Goal: Information Seeking & Learning: Find contact information

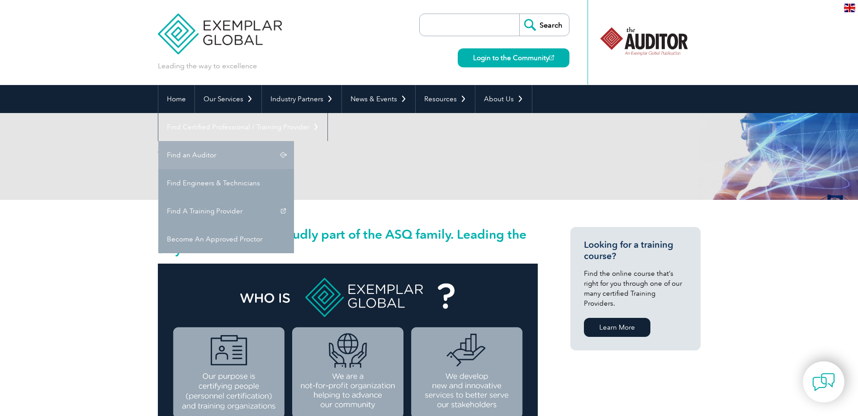
click at [294, 141] on link "Find an Auditor" at bounding box center [226, 155] width 136 height 28
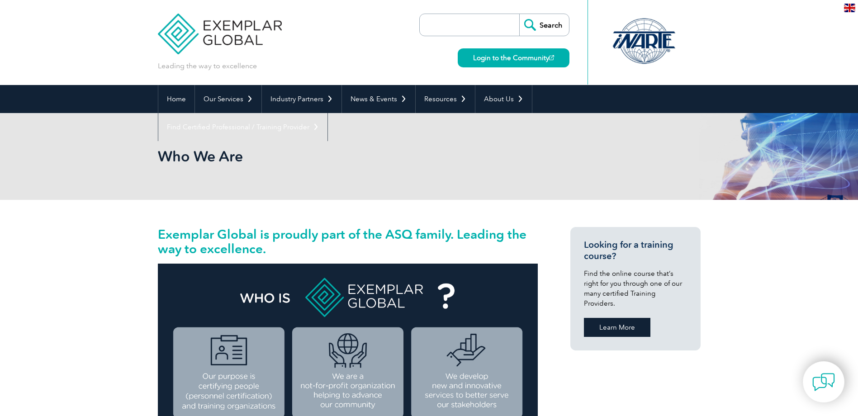
click at [637, 318] on link "Learn More" at bounding box center [617, 327] width 66 height 19
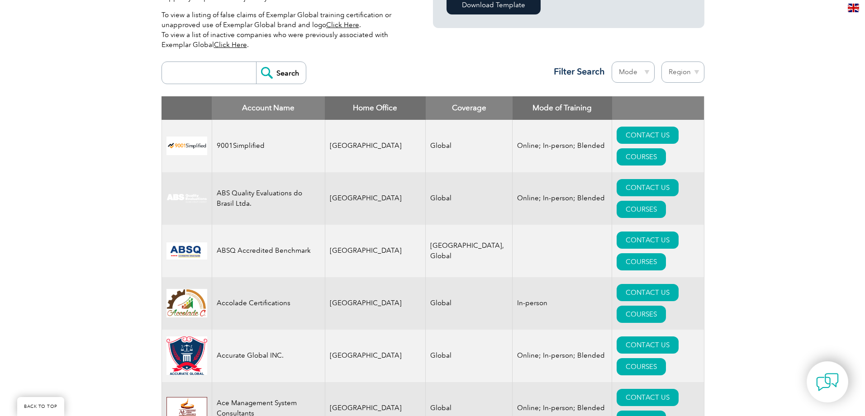
scroll to position [304, 0]
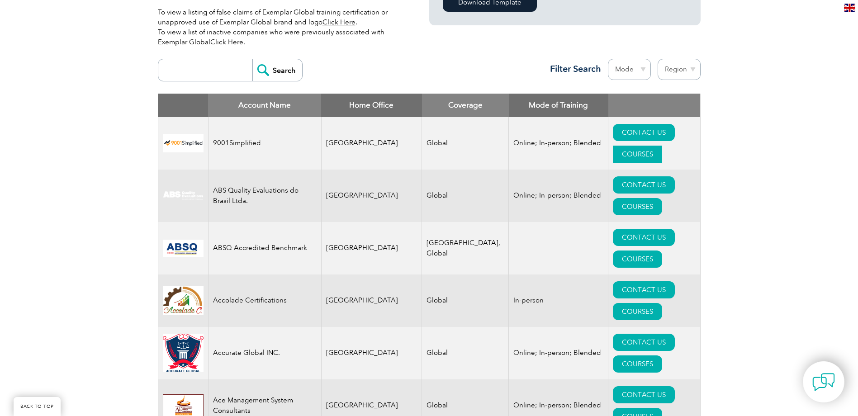
click at [662, 146] on link "COURSES" at bounding box center [637, 154] width 49 height 17
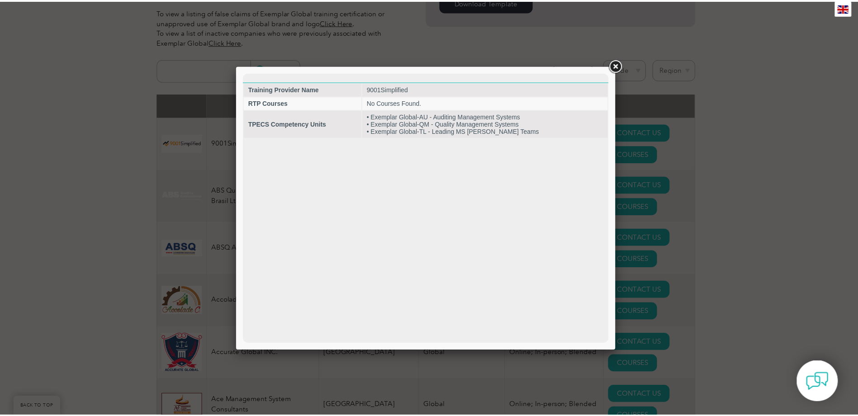
scroll to position [0, 0]
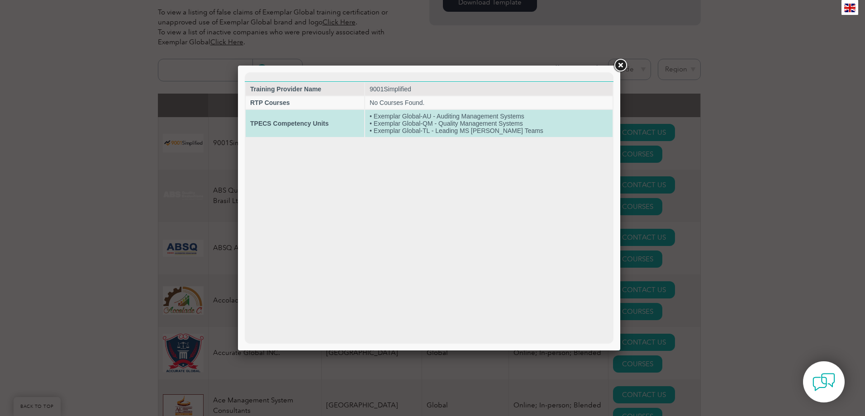
click at [482, 128] on td "• Exemplar Global-AU - Auditing Management Systems • Exemplar Global-QM - Quali…" at bounding box center [488, 123] width 247 height 27
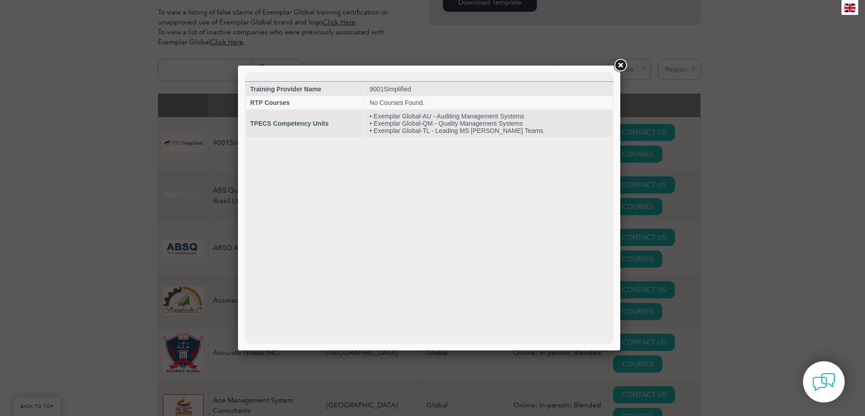
click at [619, 63] on link at bounding box center [620, 65] width 16 height 16
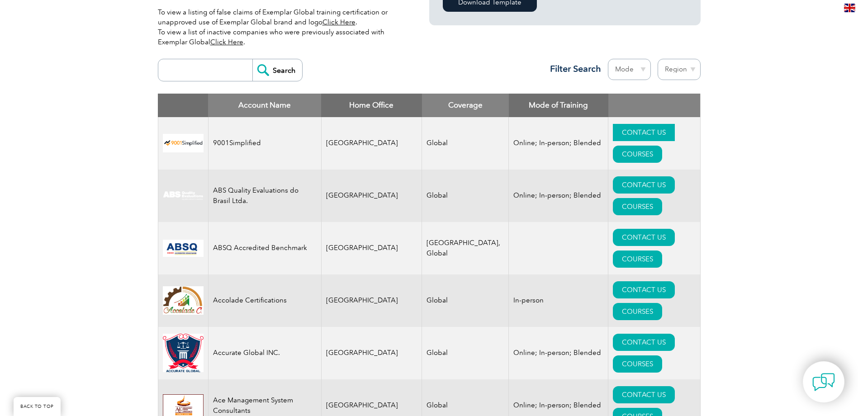
click at [613, 129] on link "CONTACT US" at bounding box center [644, 132] width 62 height 17
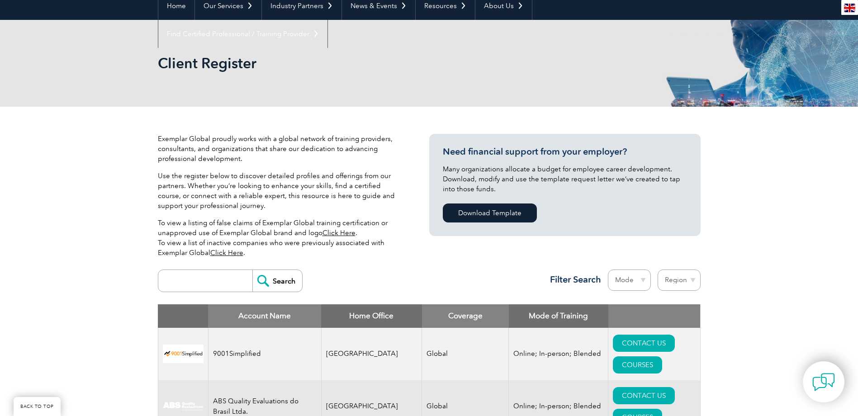
scroll to position [90, 0]
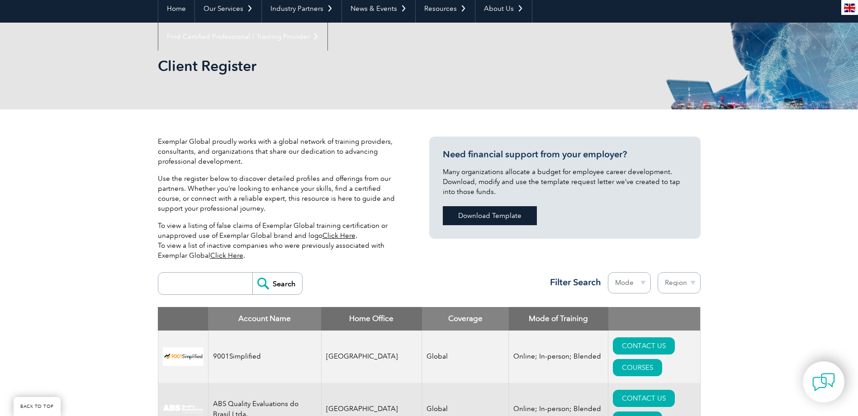
click at [508, 217] on link "Download Template" at bounding box center [490, 215] width 94 height 19
